Goal: Check status: Check status

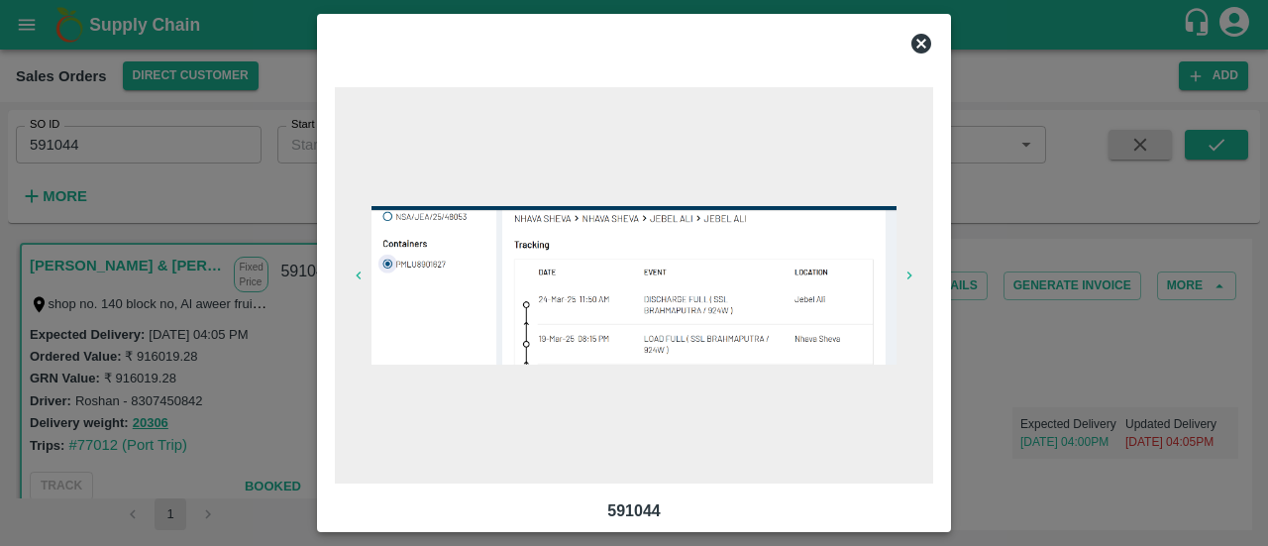
scroll to position [166, 0]
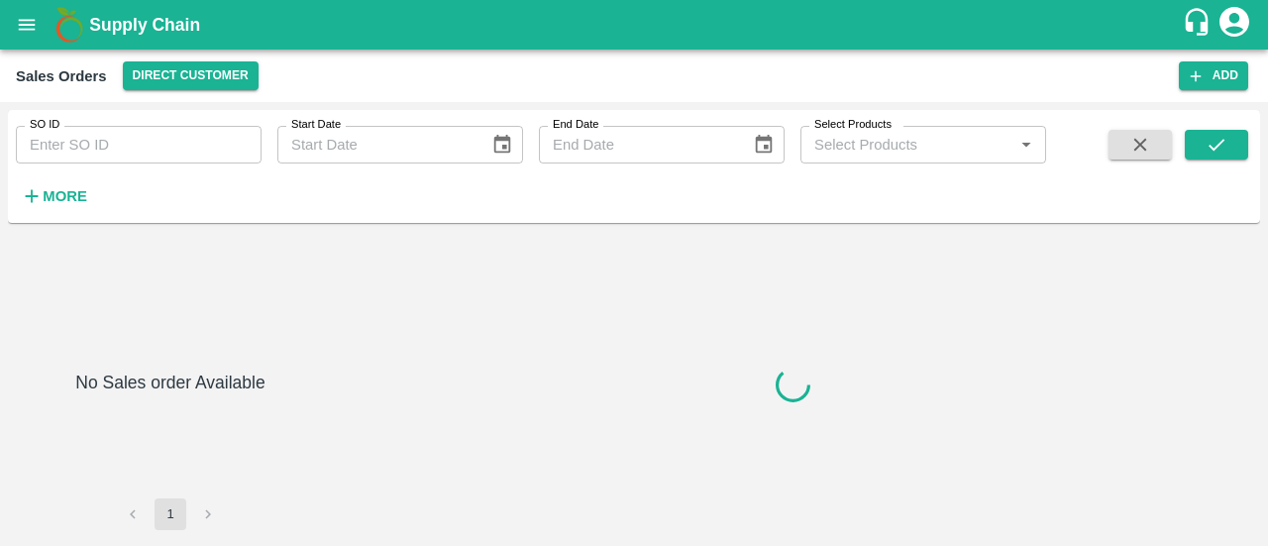
type input "593312"
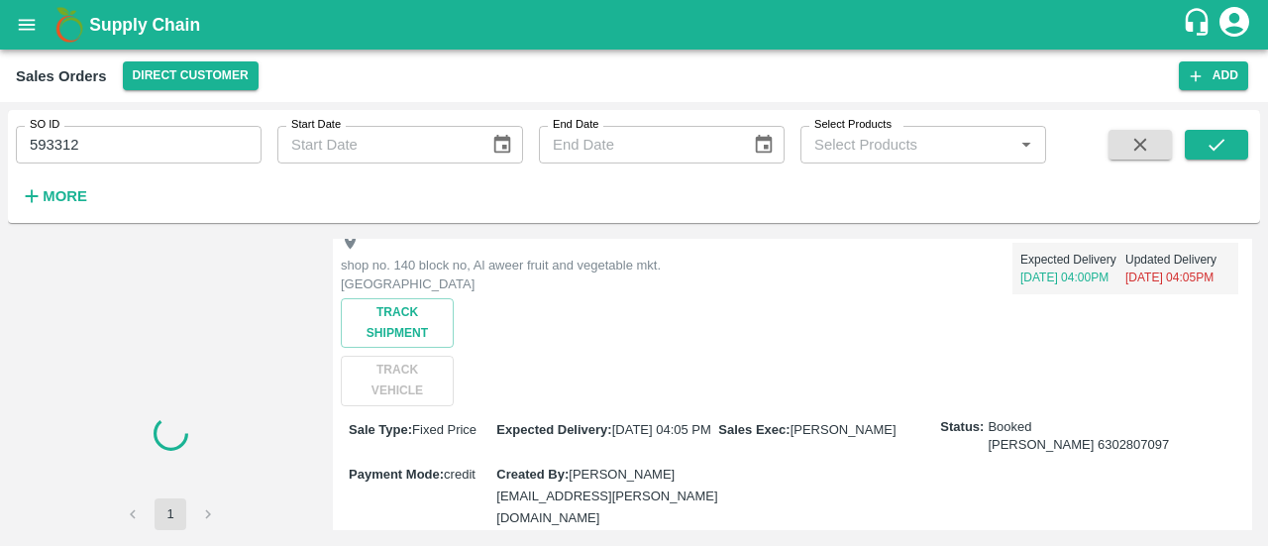
scroll to position [165, 0]
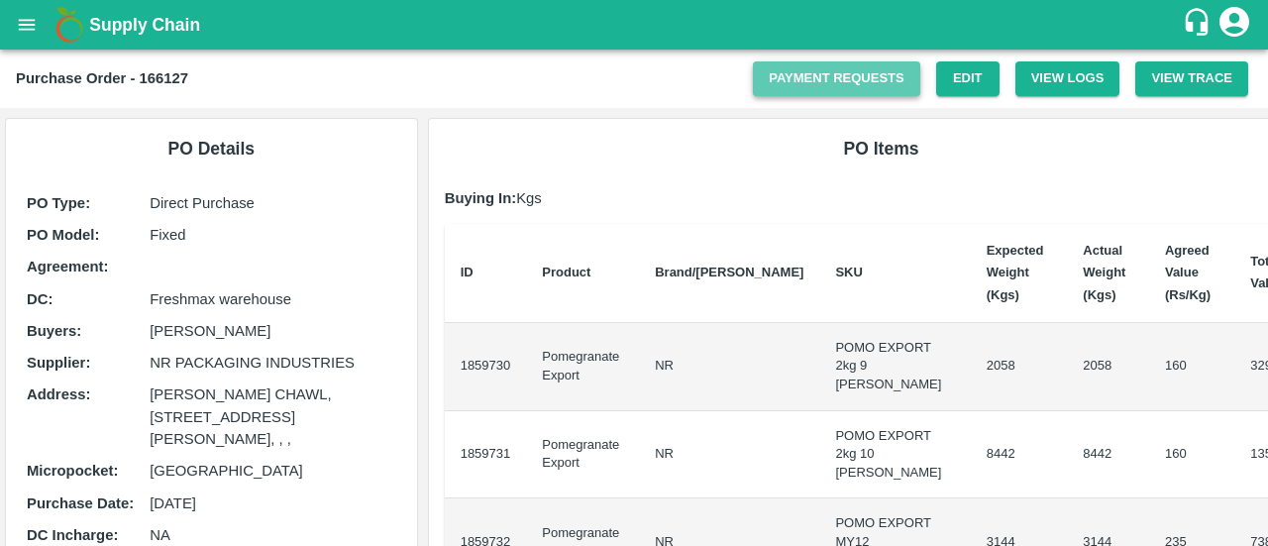
click at [884, 88] on link "Payment Requests" at bounding box center [836, 78] width 167 height 35
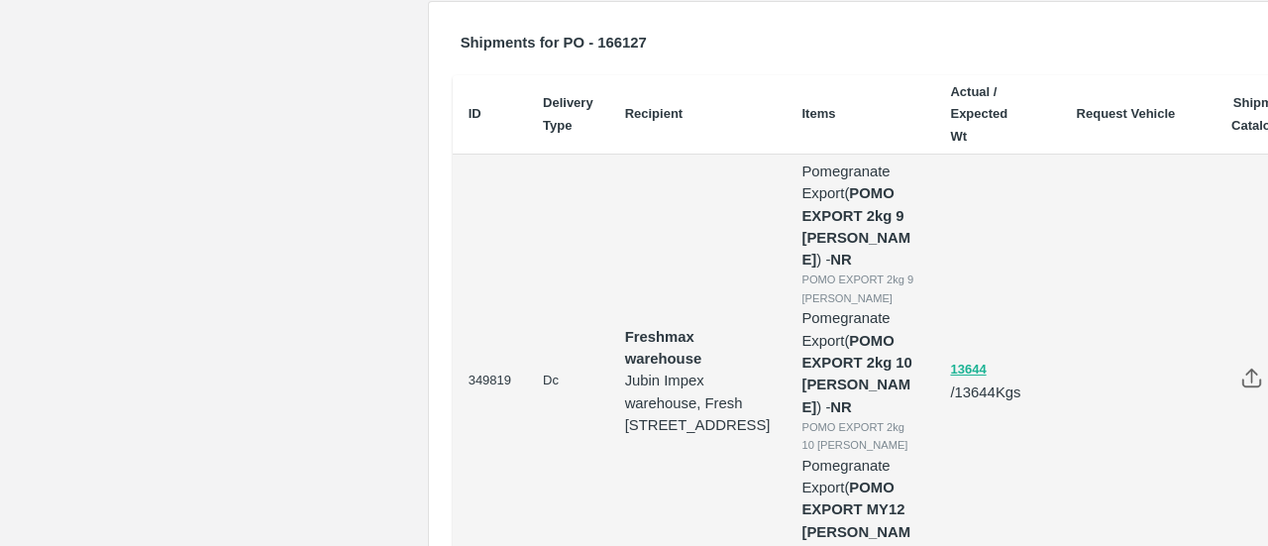
scroll to position [789, 0]
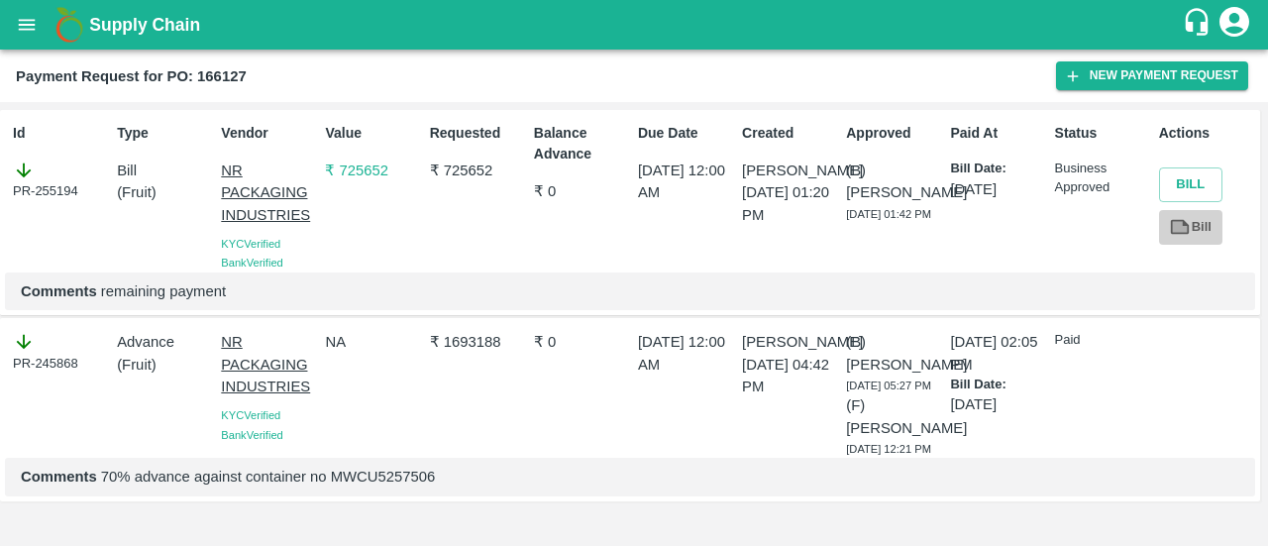
click at [1183, 224] on icon at bounding box center [1180, 227] width 19 height 15
click at [349, 488] on p "Comments 70% advance against container no MWCU5257506" at bounding box center [630, 477] width 1219 height 22
copy p "MWCU5257506"
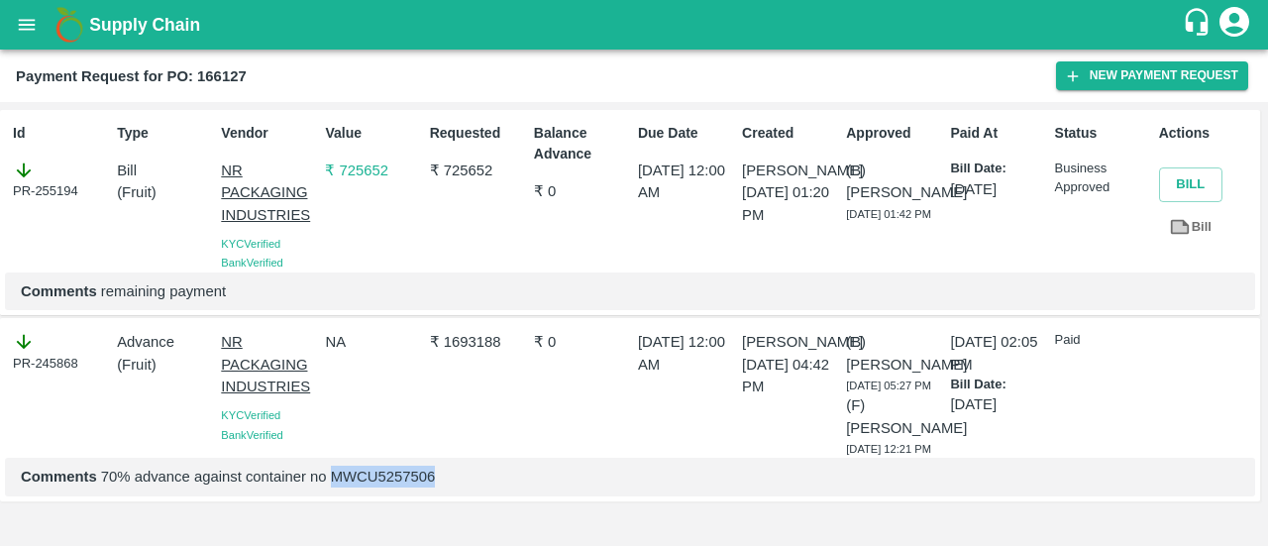
copy p "MWCU5257506"
click at [222, 80] on b "Payment Request for PO: 166127" at bounding box center [131, 76] width 231 height 16
copy b "166127"
click at [222, 80] on b "Payment Request for PO: 166127" at bounding box center [131, 76] width 231 height 16
click at [490, 331] on p "₹ 1693188" at bounding box center [478, 342] width 96 height 22
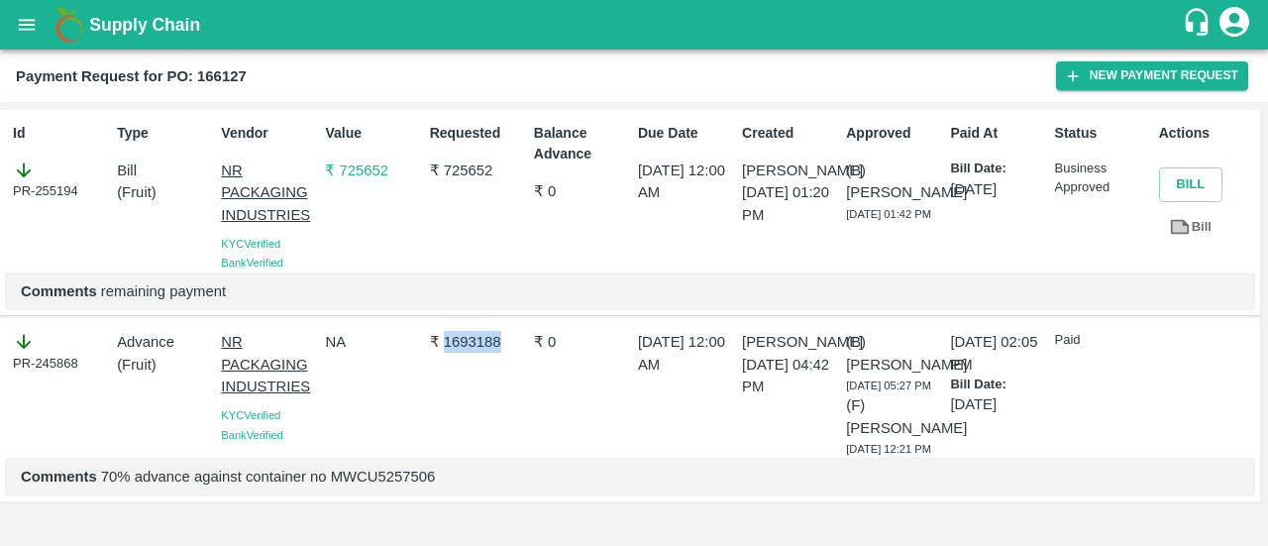
click at [490, 331] on p "₹ 1693188" at bounding box center [478, 342] width 96 height 22
copy p "1693188"
click at [460, 160] on p "₹ 725652" at bounding box center [478, 171] width 96 height 22
copy p "725652"
click at [460, 160] on p "₹ 725652" at bounding box center [478, 171] width 96 height 22
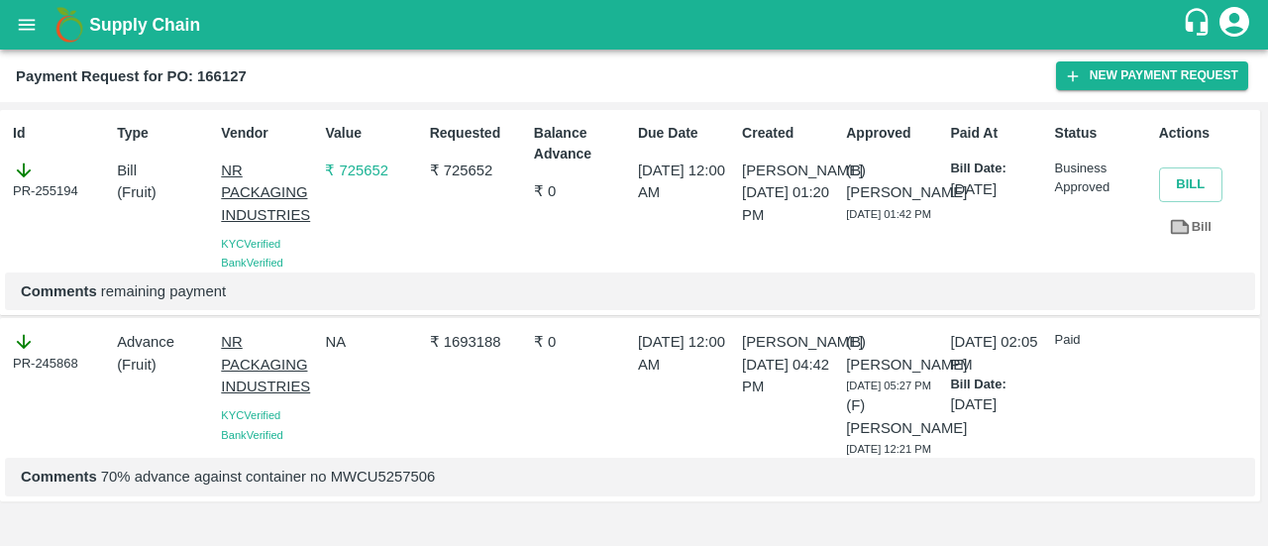
click at [342, 488] on p "Comments 70% advance against container no MWCU5257506" at bounding box center [630, 477] width 1219 height 22
copy p "MWCU5257506"
click at [342, 488] on p "Comments 70% advance against container no MWCU5257506" at bounding box center [630, 477] width 1219 height 22
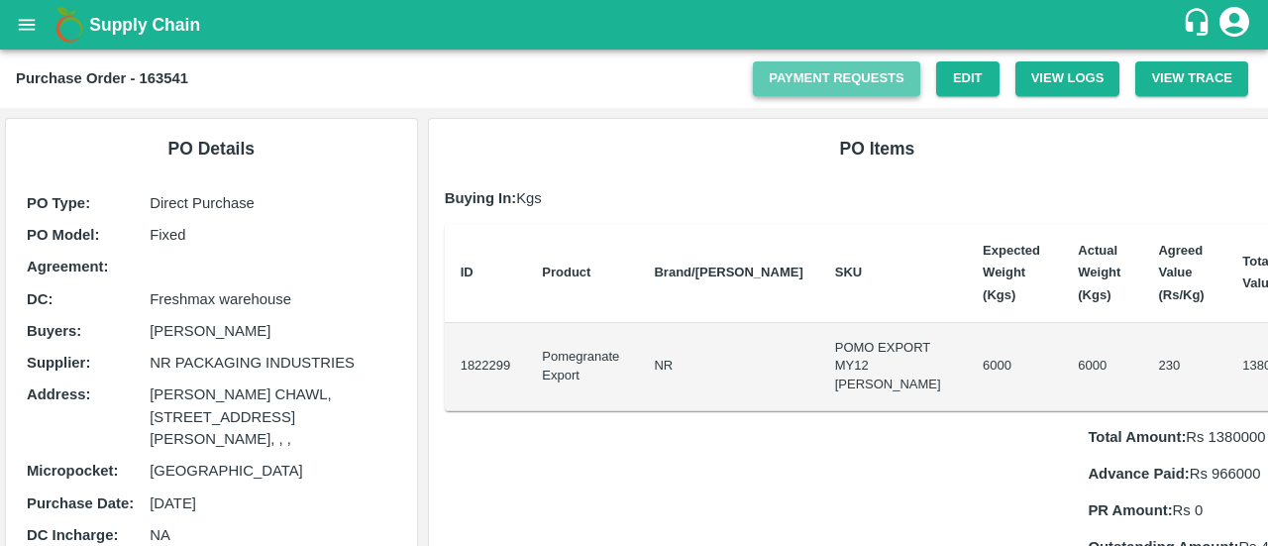
click at [854, 71] on link "Payment Requests" at bounding box center [836, 78] width 167 height 35
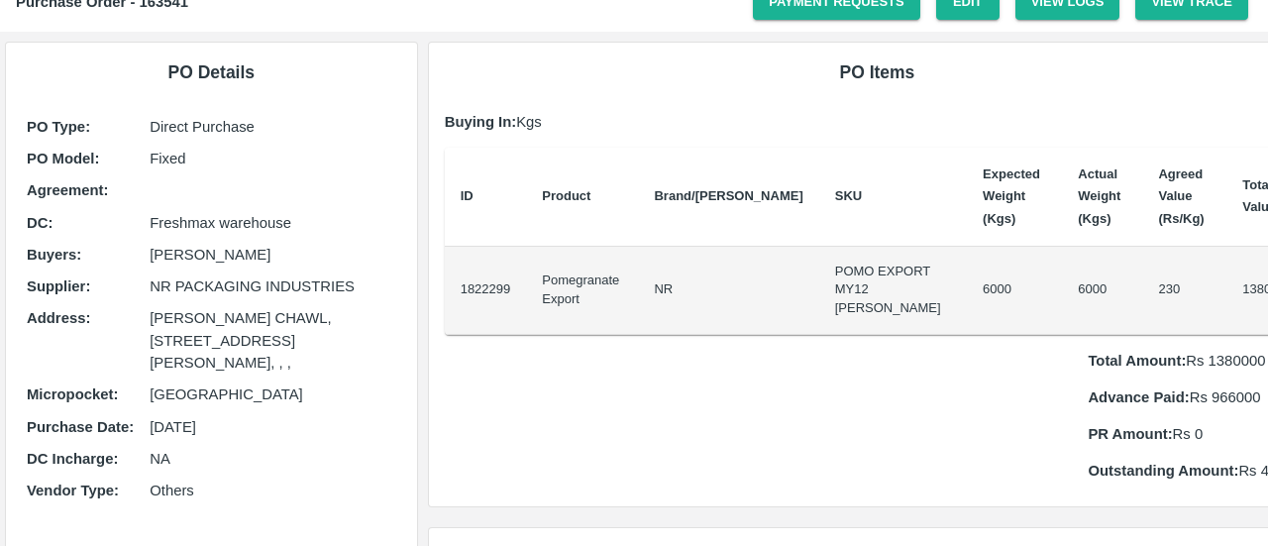
scroll to position [77, 0]
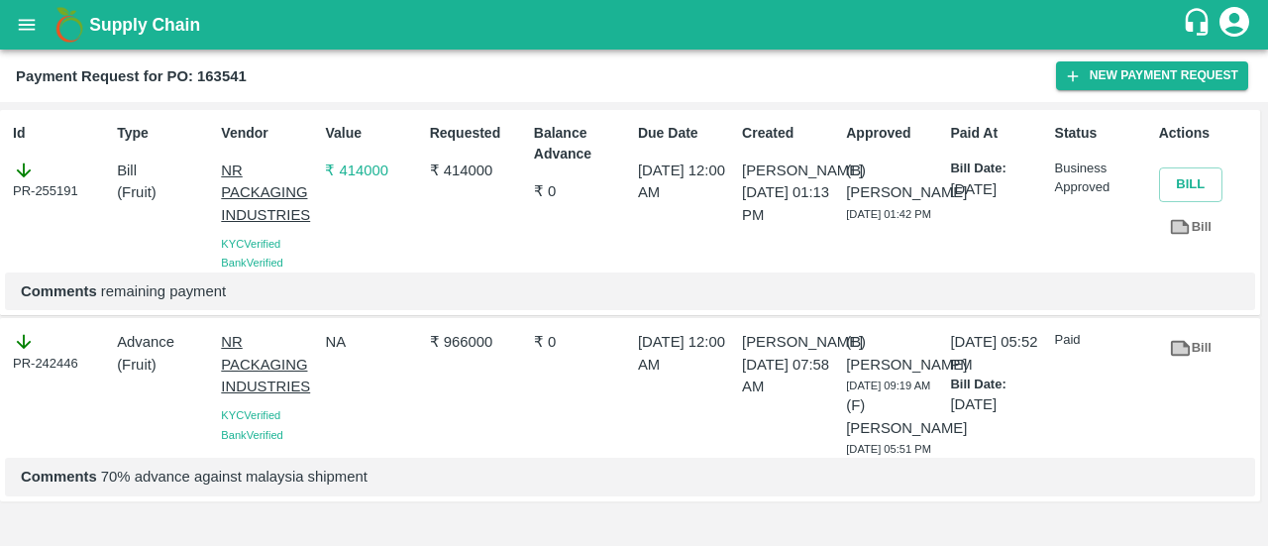
click at [452, 172] on p "₹ 414000" at bounding box center [478, 171] width 96 height 22
copy p "414000"
click at [452, 172] on p "₹ 414000" at bounding box center [478, 171] width 96 height 22
click at [468, 352] on p "₹ 966000" at bounding box center [478, 342] width 96 height 22
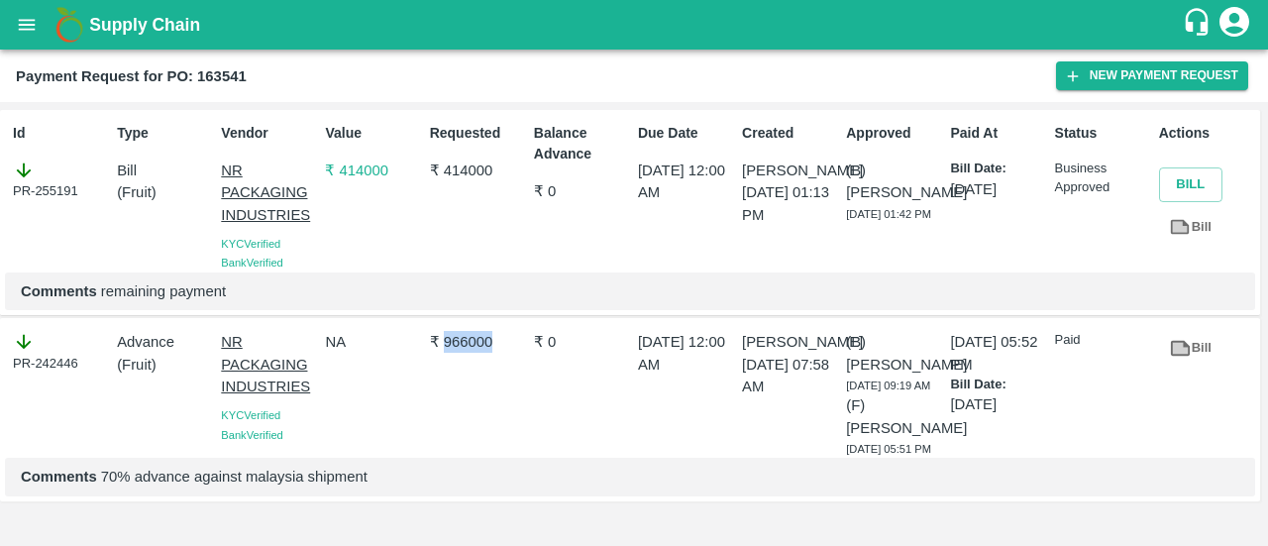
copy p "966000"
click at [1209, 223] on link "Bill" at bounding box center [1190, 227] width 63 height 35
click at [230, 58] on div "Payment Request for PO: 163541 New Payment Request" at bounding box center [634, 76] width 1268 height 53
copy b "163541"
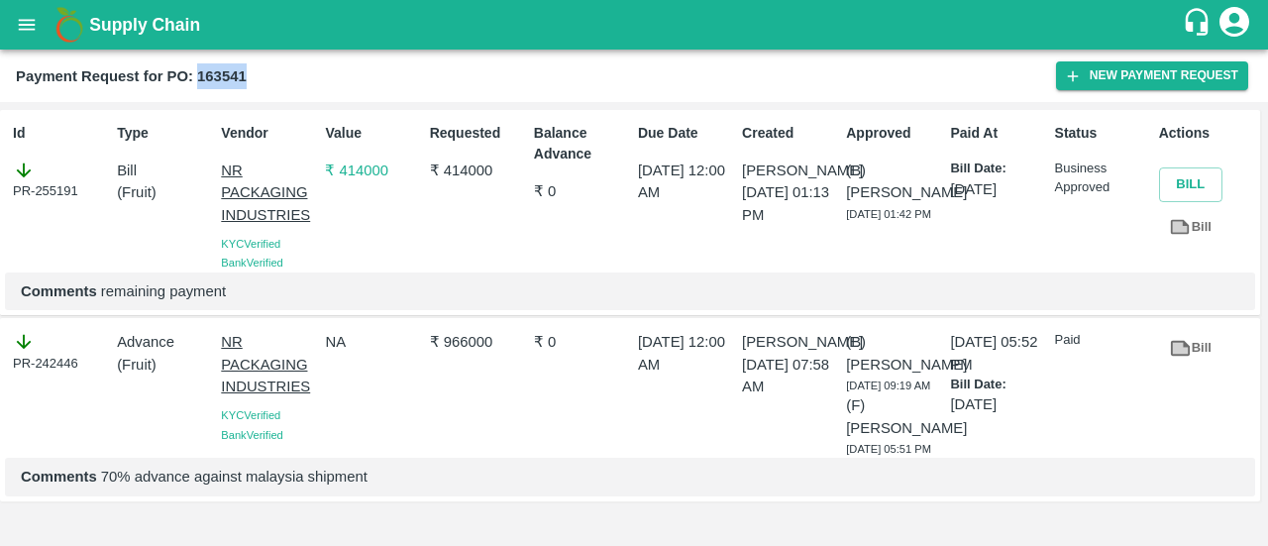
copy b "163541"
click at [1176, 225] on icon at bounding box center [1180, 226] width 15 height 11
